Goal: Check status: Check status

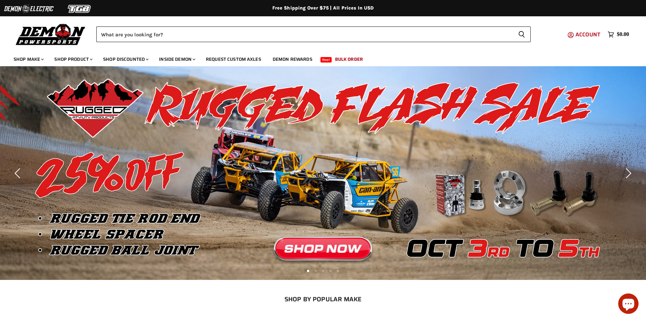
click at [587, 36] on span "Account" at bounding box center [588, 34] width 25 height 8
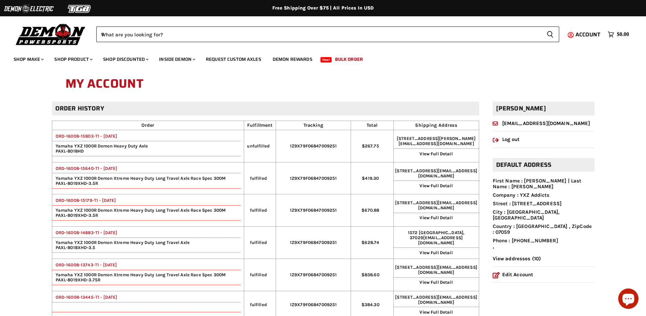
click at [111, 137] on link "ORD-16008-15803-T1 - 26 Sep, 2025" at bounding box center [84, 135] width 65 height 5
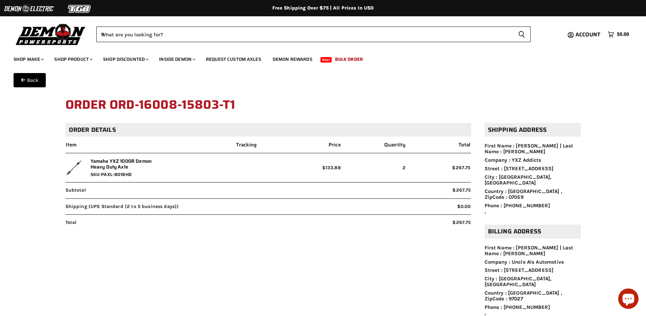
drag, startPoint x: 65, startPoint y: 103, endPoint x: 242, endPoint y: 115, distance: 176.8
click at [242, 115] on h1 "Order ORD-16008-15803-T1" at bounding box center [323, 105] width 516 height 22
copy h1 "Order ORD-16008-15803-T1"
